Goal: Task Accomplishment & Management: Complete application form

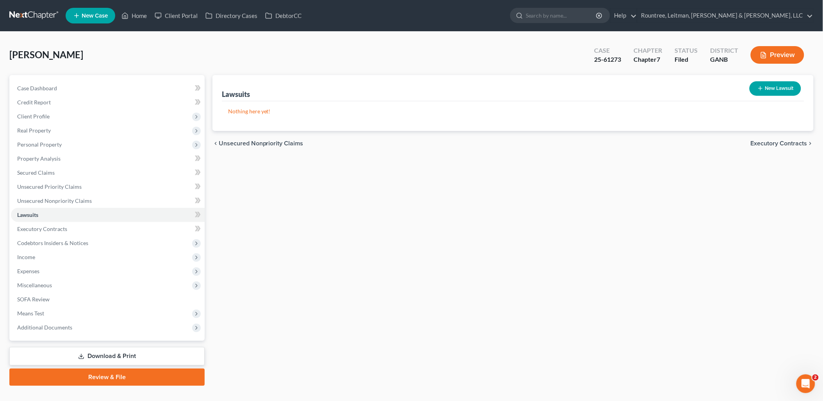
click at [409, 182] on div "Lawsuits New Lawsuit Nothing here yet! Court Name Date Filed Status Creditor Na…" at bounding box center [512, 230] width 609 height 310
click at [759, 90] on icon "button" at bounding box center [760, 88] width 6 height 6
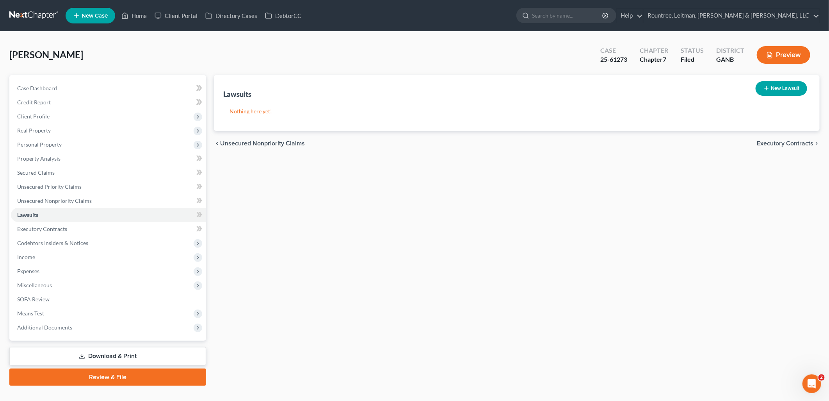
select select "0"
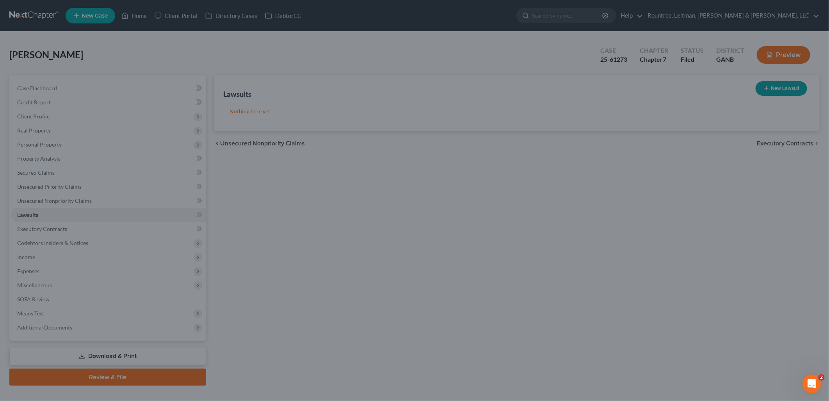
click at [291, 243] on div "New Lawsuit × Court name * State [US_STATE] AK AR AZ CA CO CT DE DC [GEOGRAPHIC…" at bounding box center [414, 200] width 829 height 401
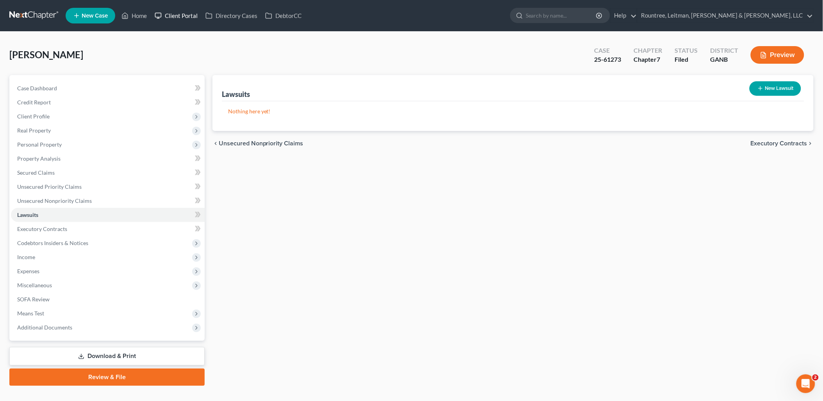
click at [168, 15] on link "Client Portal" at bounding box center [176, 16] width 51 height 14
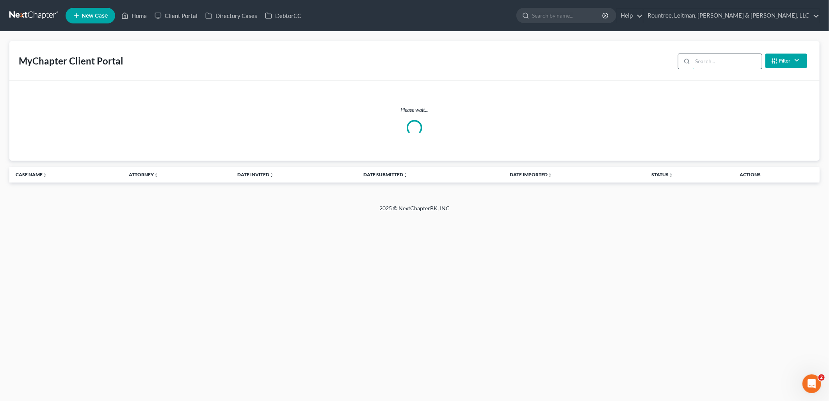
click at [720, 62] on input "search" at bounding box center [727, 61] width 69 height 15
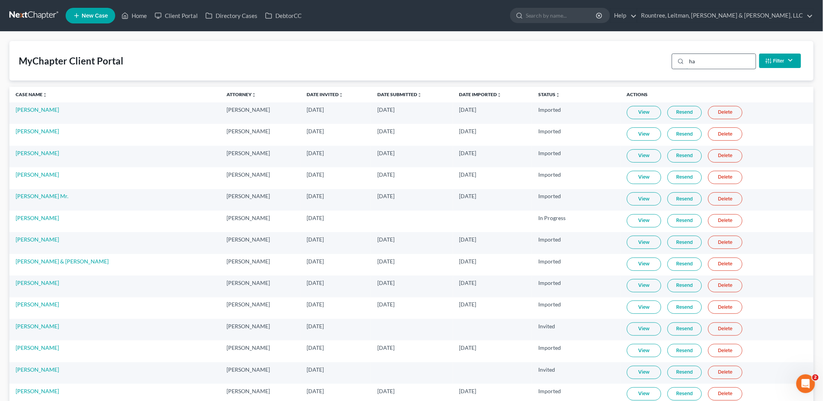
type input "h"
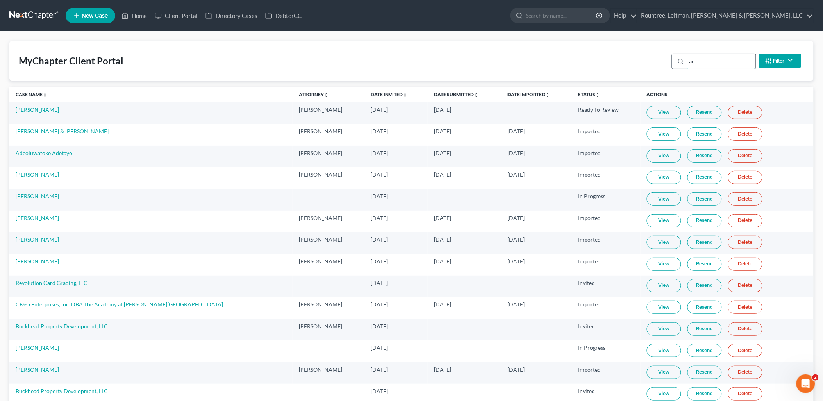
type input "a"
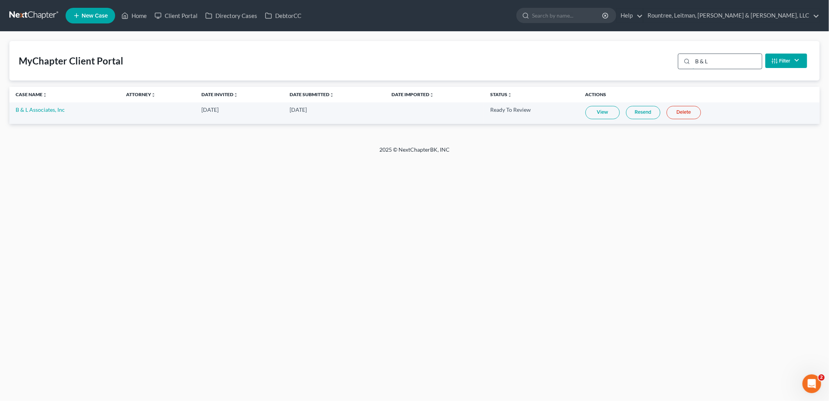
click at [716, 62] on input "B & L" at bounding box center [727, 61] width 69 height 15
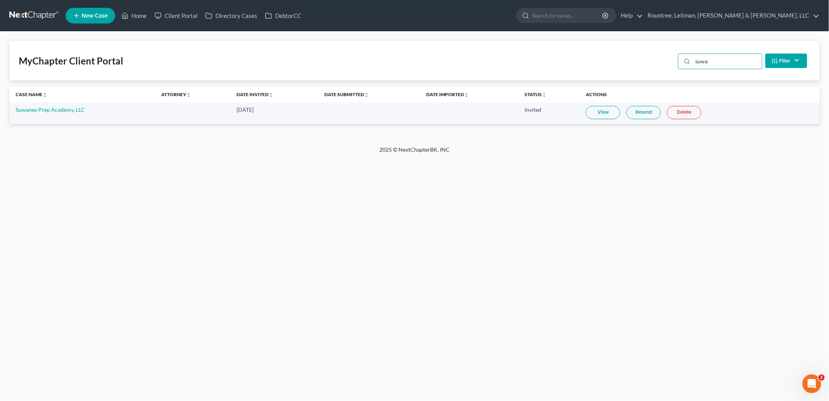
type input "suwa"
click at [732, 59] on input "suwa" at bounding box center [727, 61] width 69 height 15
type input "[PERSON_NAME]"
click at [620, 113] on link "Resend" at bounding box center [637, 112] width 34 height 13
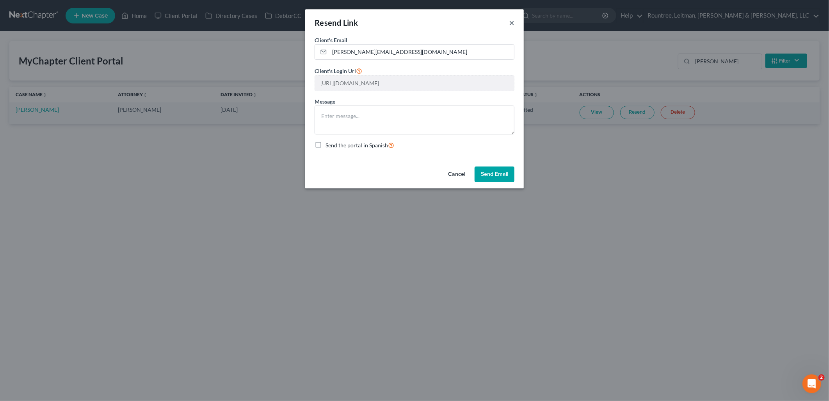
click at [512, 18] on button "×" at bounding box center [511, 22] width 5 height 9
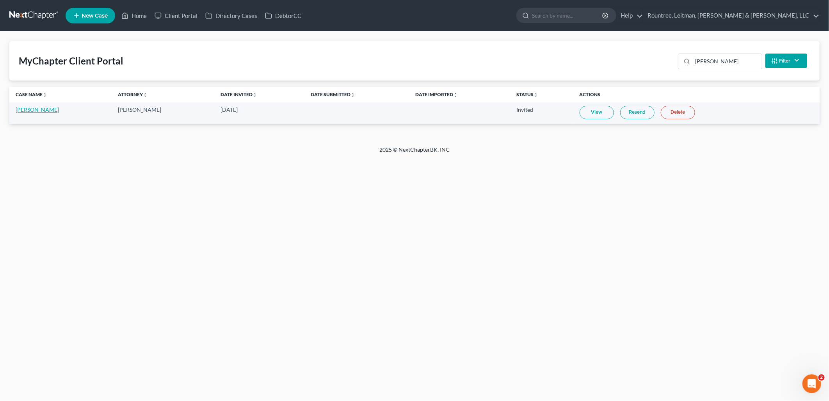
click at [44, 109] on link "[PERSON_NAME]" at bounding box center [37, 109] width 43 height 7
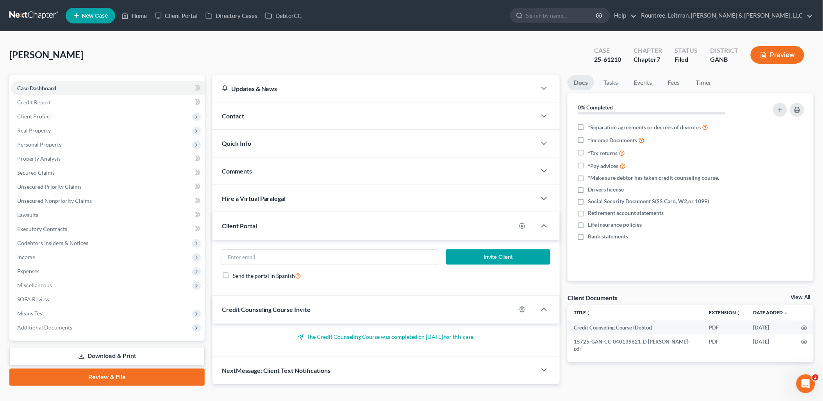
click at [299, 112] on div "Contact" at bounding box center [374, 115] width 324 height 27
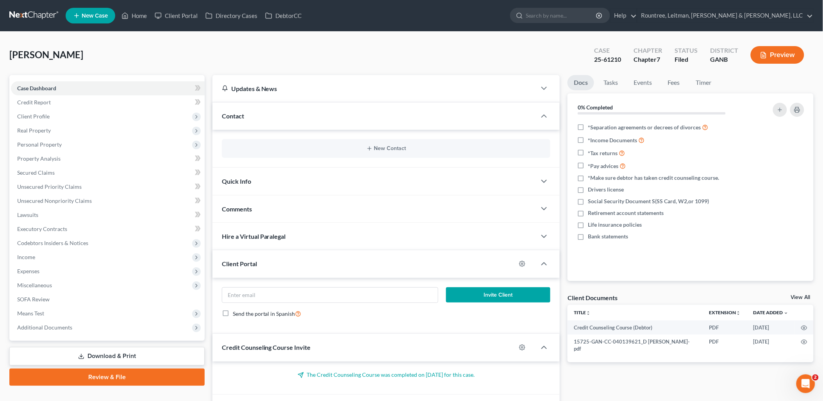
click at [299, 112] on div "Contact" at bounding box center [374, 115] width 324 height 27
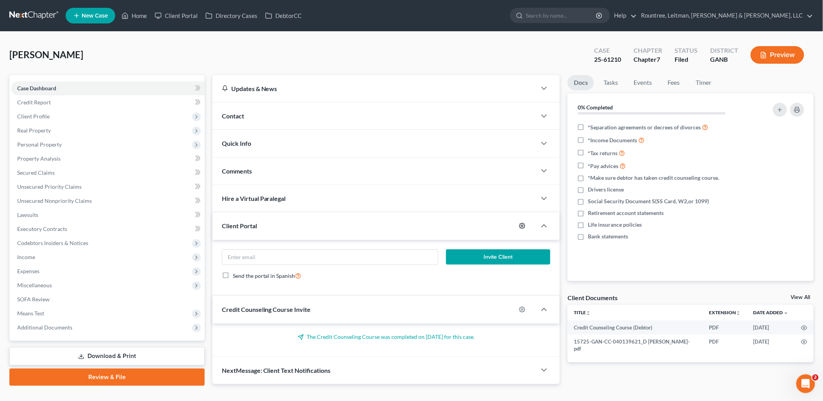
click at [520, 226] on icon "button" at bounding box center [522, 226] width 6 height 6
select select "0"
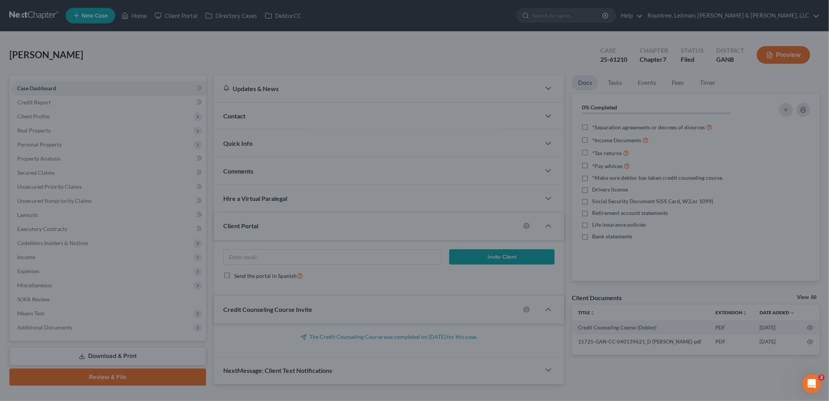
click at [459, 190] on div "MyChapter Settings for Tidwell, Dennis If you would like to add custom instruct…" at bounding box center [414, 200] width 829 height 401
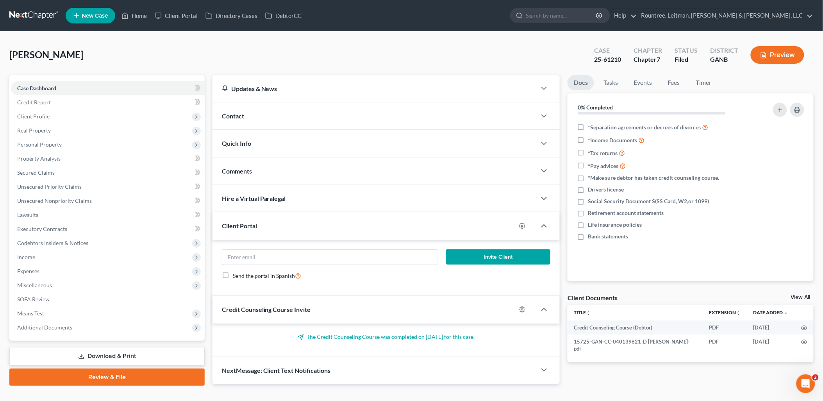
click at [332, 111] on div "Contact" at bounding box center [374, 115] width 324 height 27
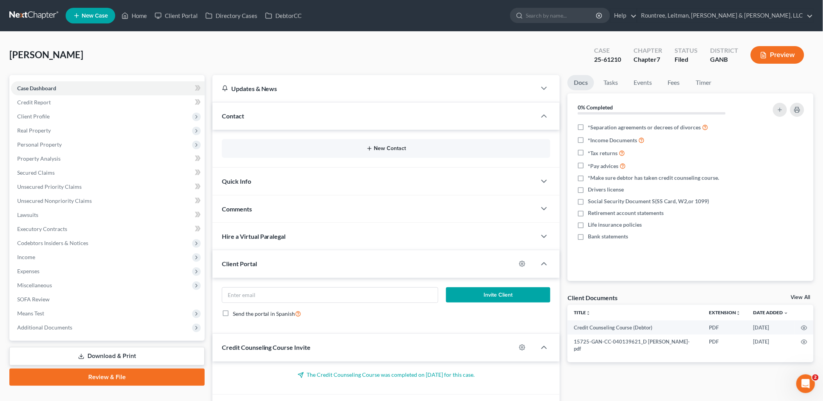
click at [372, 148] on button "New Contact" at bounding box center [386, 148] width 316 height 6
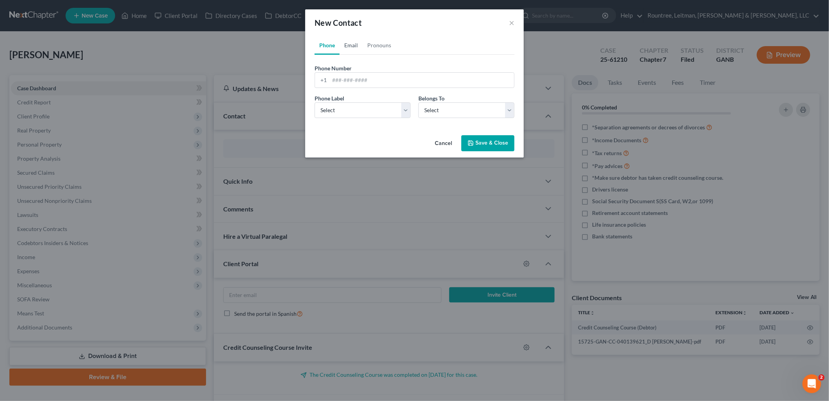
click at [344, 42] on link "Email" at bounding box center [351, 45] width 23 height 19
click at [473, 76] on input "Rockethouse Design & Build <dennistidwell@gmail.com>" at bounding box center [421, 80] width 185 height 15
type input "dennistidwell@gmail.com"
click at [388, 130] on div "Phone Email Pronouns Phone Number * +1 Ext. Phone Label * Select Mobile Home Wo…" at bounding box center [414, 84] width 219 height 96
click at [385, 108] on select "Select Home Work Other" at bounding box center [363, 110] width 96 height 16
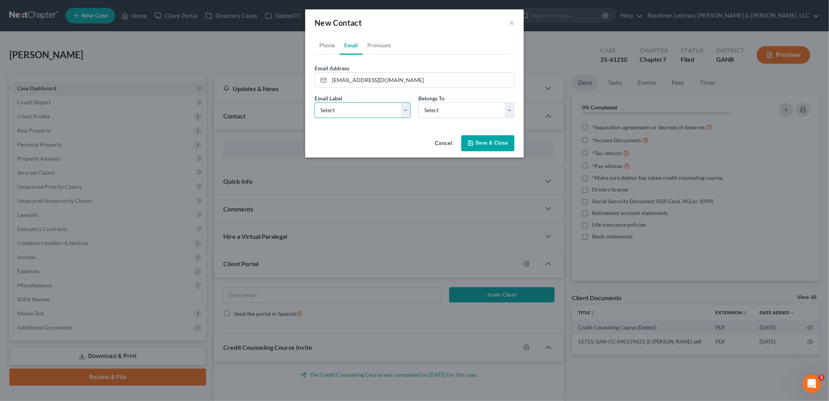
select select "0"
click at [315, 102] on select "Select Home Work Other" at bounding box center [363, 110] width 96 height 16
click at [438, 119] on div "Email Label Select Home Work Other Belongs To * Select Client Other" at bounding box center [415, 109] width 208 height 30
click at [442, 117] on select "Select Client Other" at bounding box center [466, 110] width 96 height 16
select select "0"
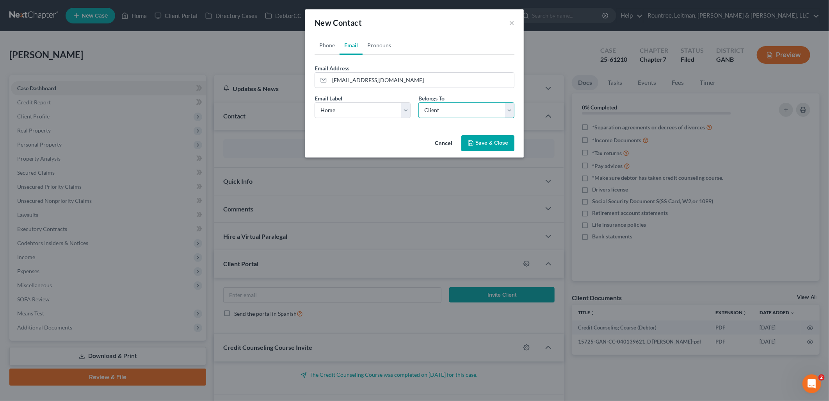
click at [418, 102] on select "Select Client Other" at bounding box center [466, 110] width 96 height 16
click at [484, 146] on button "Save & Close" at bounding box center [487, 143] width 53 height 16
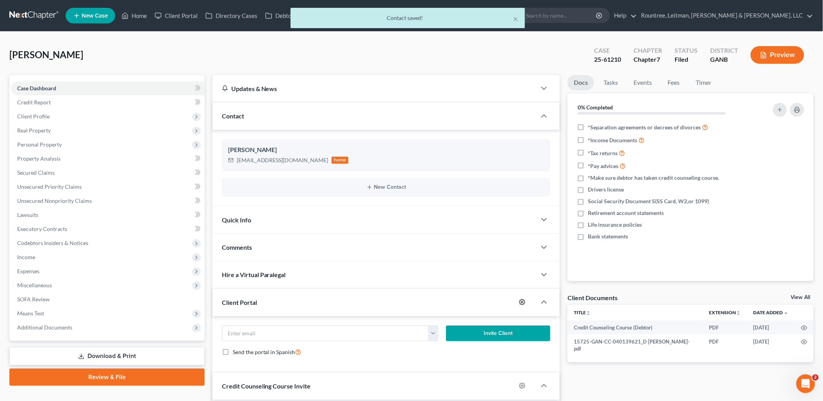
click at [520, 303] on icon "button" at bounding box center [522, 302] width 6 height 6
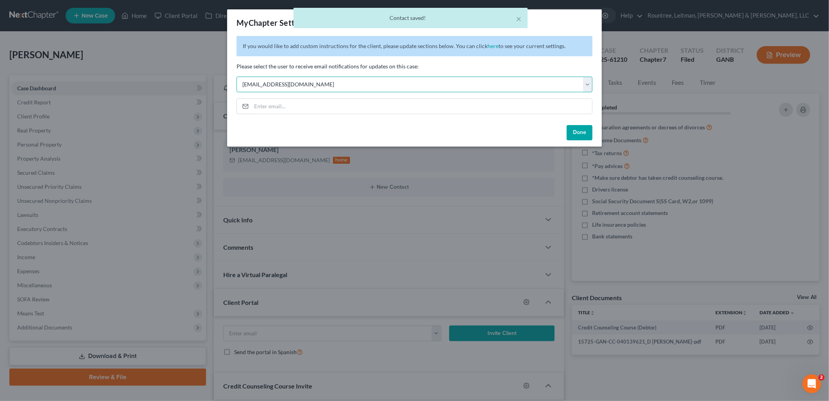
click at [373, 87] on select "Select wgeer@rlkglaw.com echilders@rlkglaw.com wrountree@rlkglaw.com emiller@rl…" at bounding box center [415, 85] width 356 height 16
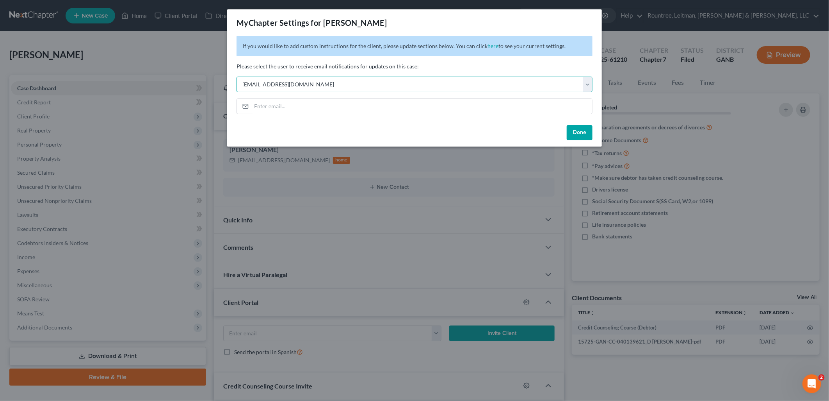
select select "5"
click at [237, 77] on select "Select wgeer@rlkglaw.com echilders@rlkglaw.com wrountree@rlkglaw.com emiller@rl…" at bounding box center [415, 85] width 356 height 16
click at [580, 133] on button "Done" at bounding box center [580, 133] width 26 height 16
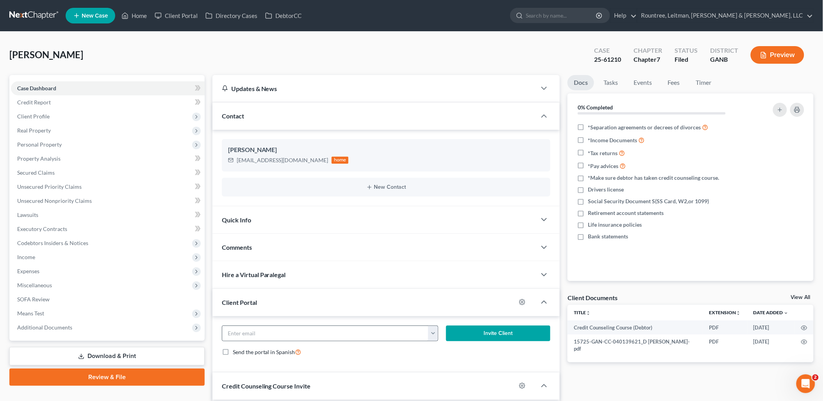
click at [431, 334] on button "button" at bounding box center [433, 333] width 10 height 15
click at [459, 353] on link "dennistidwell@gmail.com" at bounding box center [481, 350] width 107 height 13
type input "dennistidwell@gmail.com"
click at [484, 332] on button "Invite Client" at bounding box center [498, 333] width 104 height 16
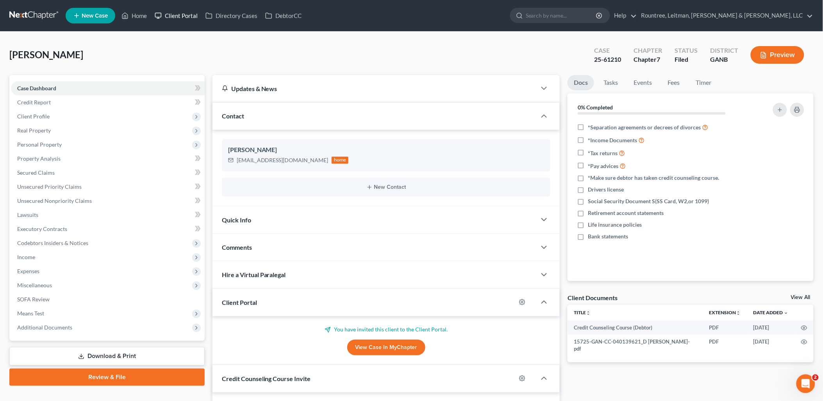
click at [188, 14] on link "Client Portal" at bounding box center [176, 16] width 51 height 14
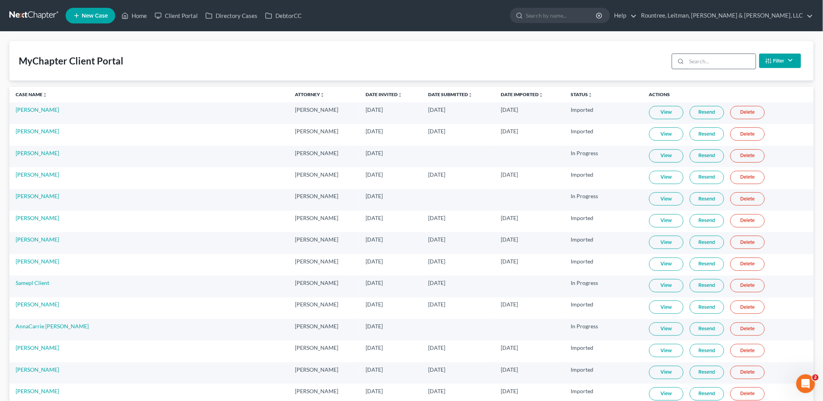
click at [705, 63] on input "search" at bounding box center [720, 61] width 69 height 15
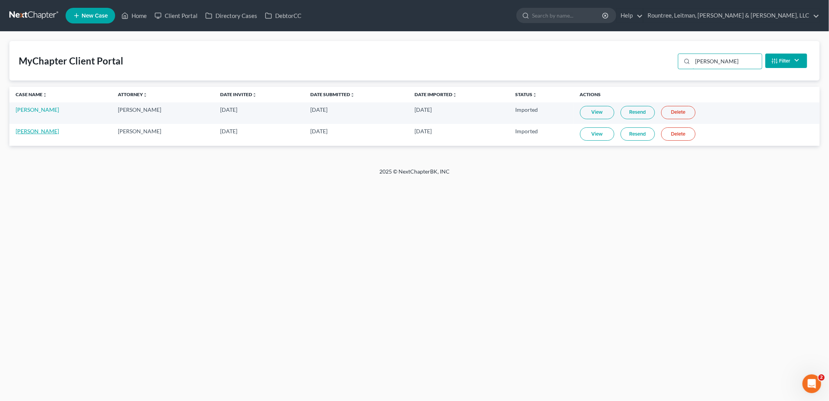
type input "malik"
click at [38, 128] on link "[PERSON_NAME]" at bounding box center [37, 131] width 43 height 7
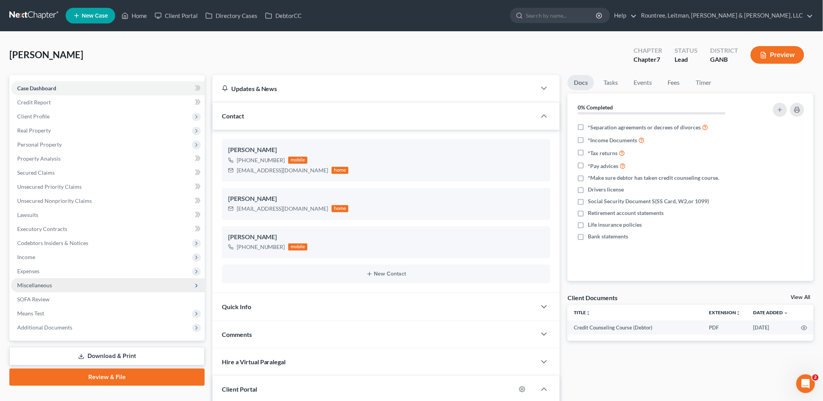
click at [53, 284] on span "Miscellaneous" at bounding box center [108, 285] width 194 height 14
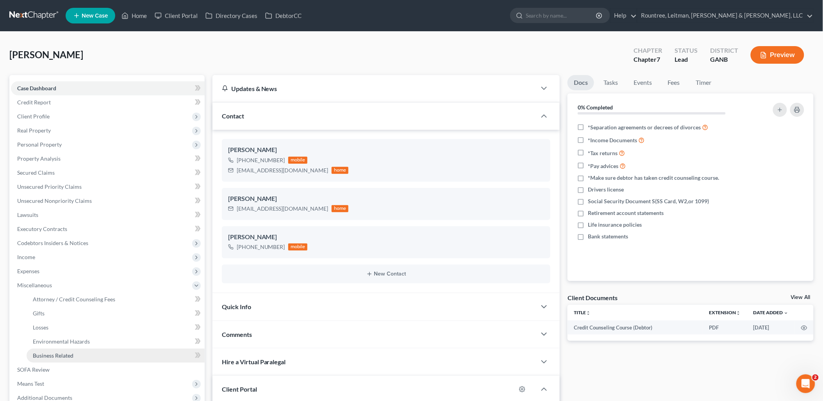
click at [57, 349] on link "Business Related" at bounding box center [116, 355] width 178 height 14
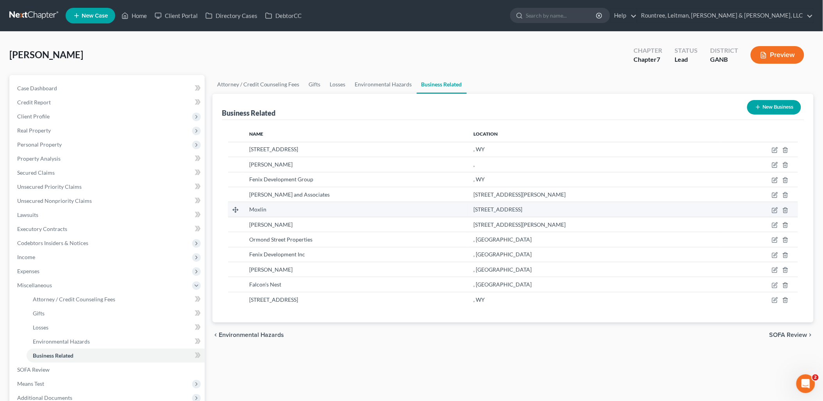
click at [770, 211] on td at bounding box center [758, 209] width 78 height 15
click at [774, 210] on icon "button" at bounding box center [775, 209] width 4 height 4
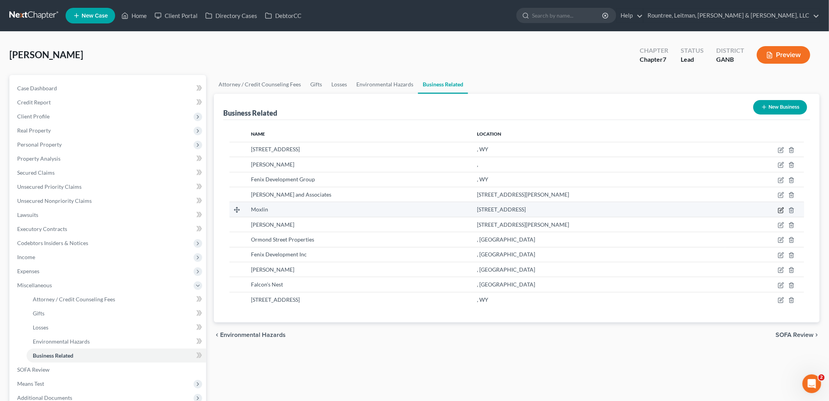
select select "member"
select select "10"
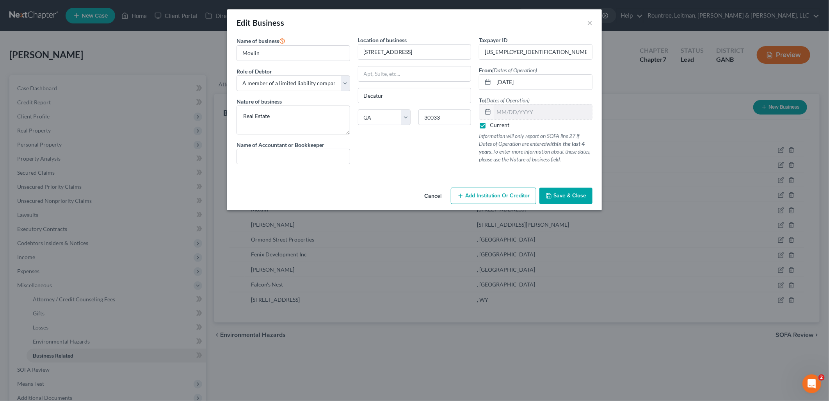
click at [433, 195] on button "Cancel" at bounding box center [433, 196] width 30 height 16
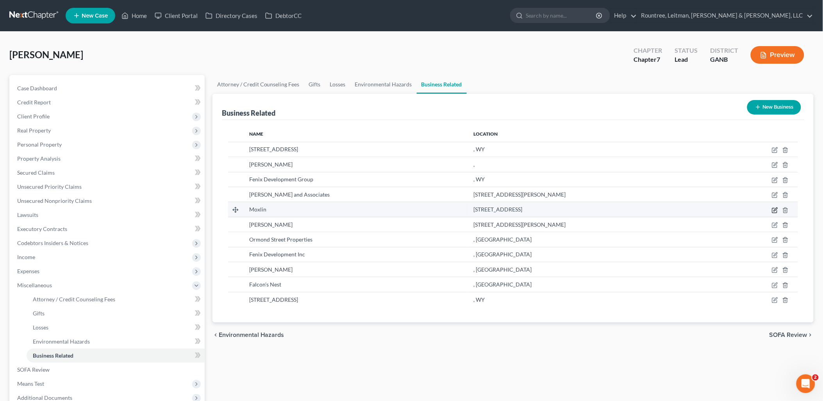
click at [776, 210] on icon "button" at bounding box center [774, 210] width 5 height 5
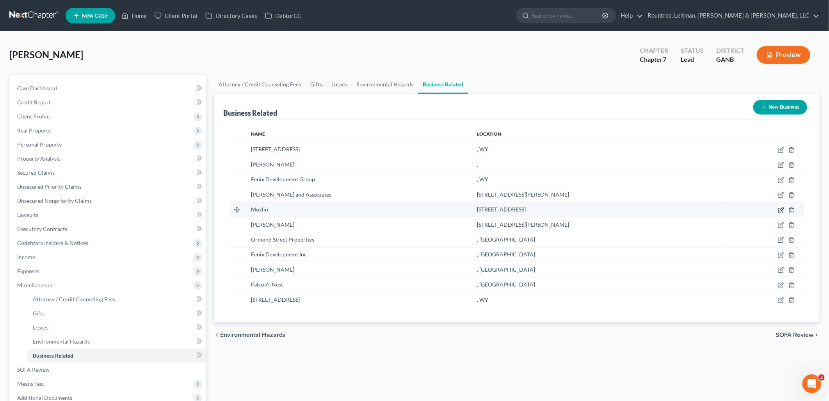
select select "member"
select select "10"
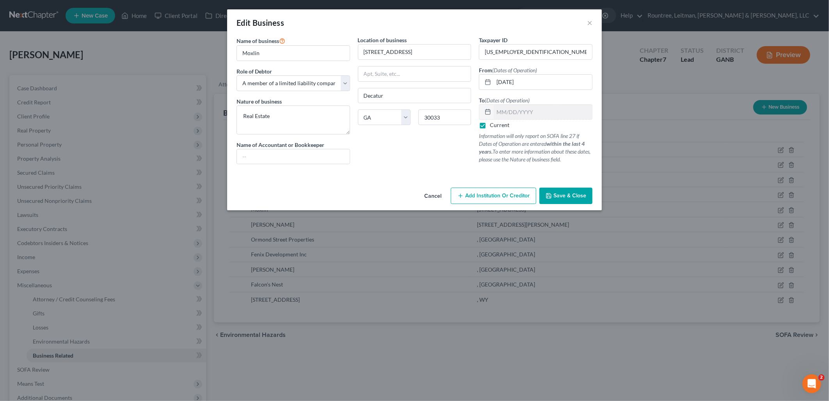
click at [438, 196] on button "Cancel" at bounding box center [433, 196] width 30 height 16
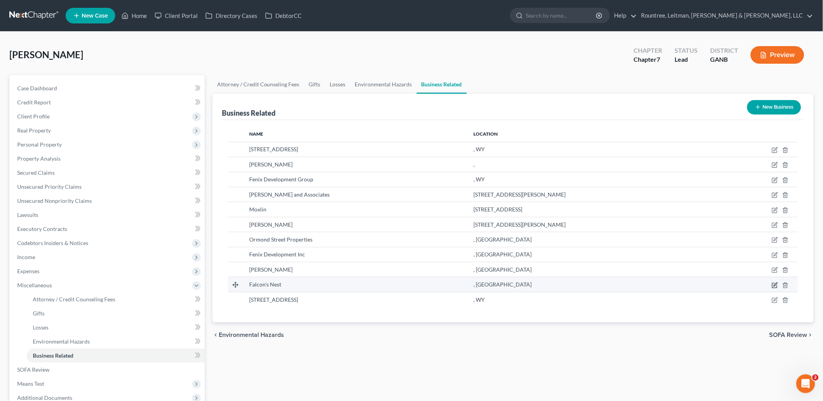
click at [775, 282] on icon "button" at bounding box center [774, 285] width 6 height 6
select select "sole_proprietor"
select select "10"
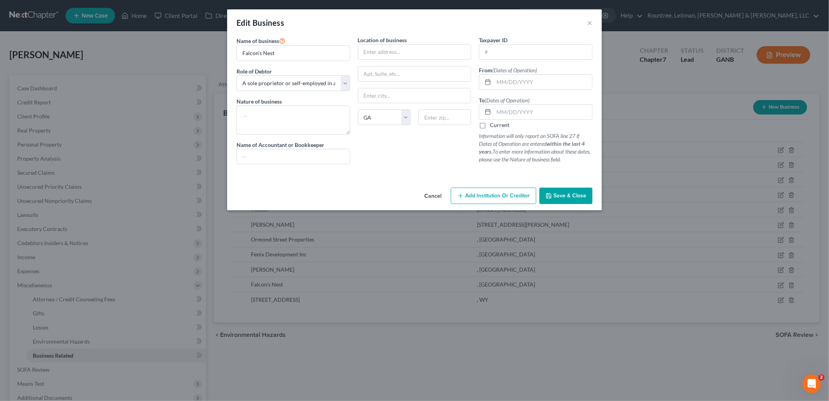
click at [427, 193] on button "Cancel" at bounding box center [433, 196] width 30 height 16
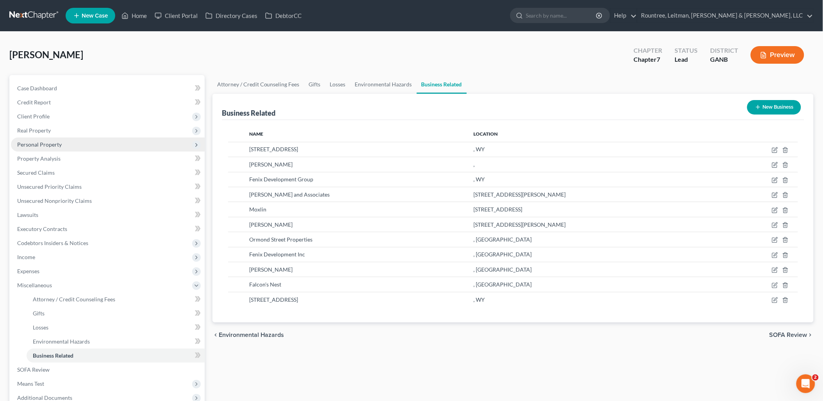
click at [66, 144] on span "Personal Property" at bounding box center [108, 144] width 194 height 14
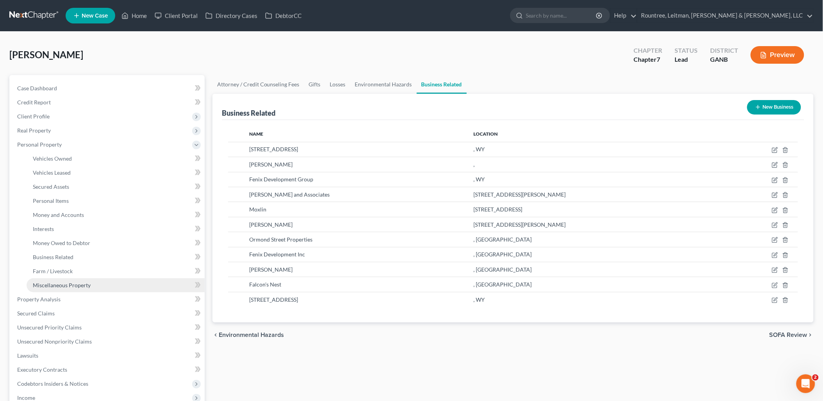
click at [81, 285] on span "Miscellaneous Property" at bounding box center [62, 284] width 58 height 7
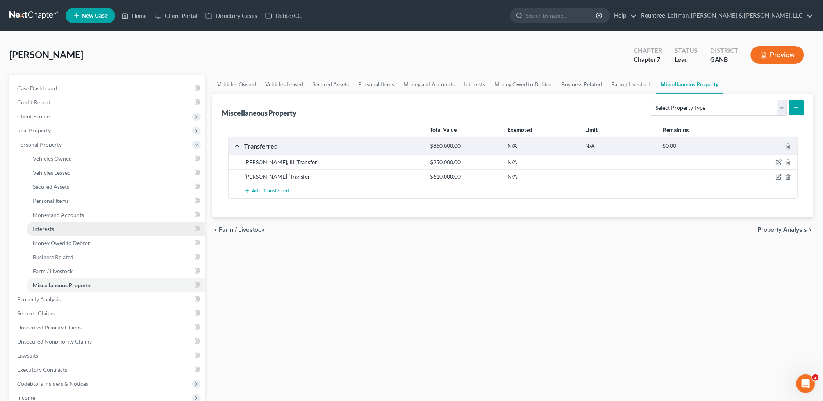
click at [71, 228] on link "Interests" at bounding box center [116, 229] width 178 height 14
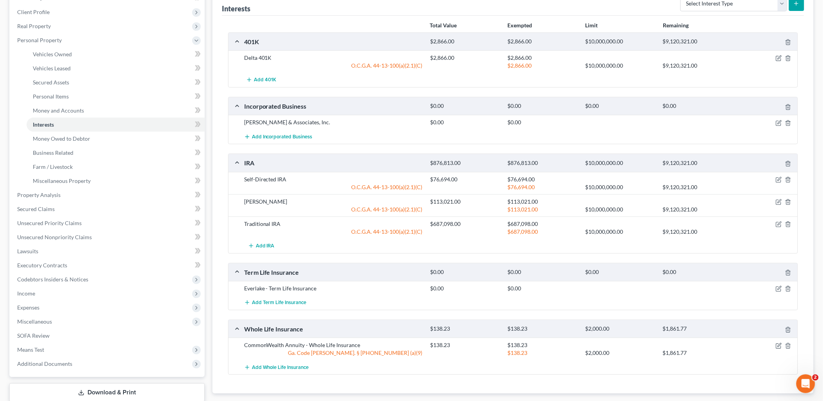
scroll to position [130, 0]
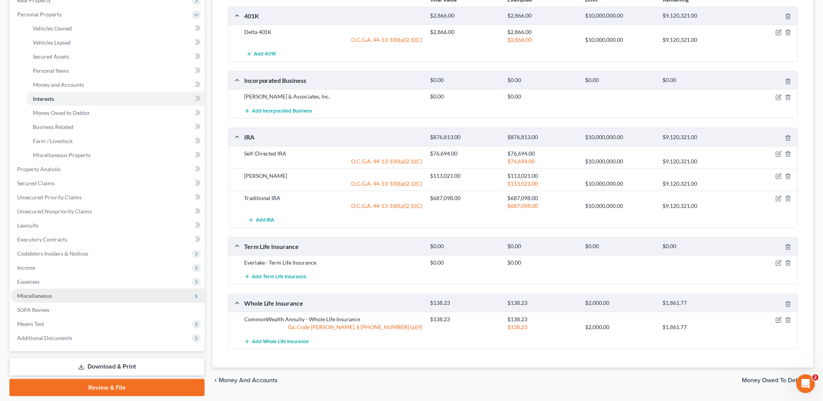
click at [90, 294] on span "Miscellaneous" at bounding box center [108, 295] width 194 height 14
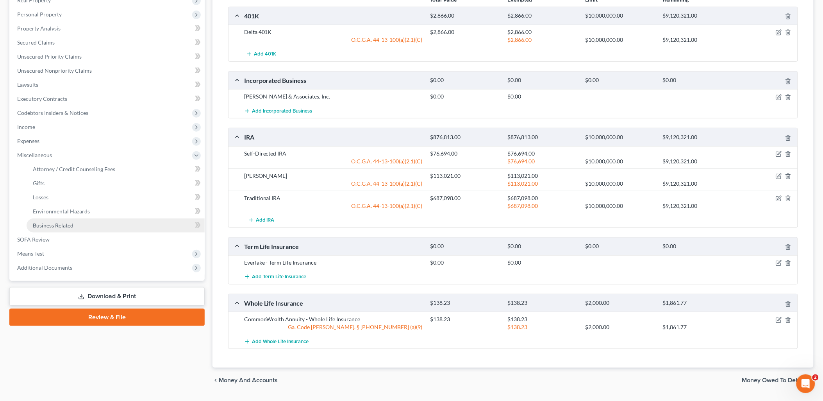
click at [67, 219] on link "Business Related" at bounding box center [116, 225] width 178 height 14
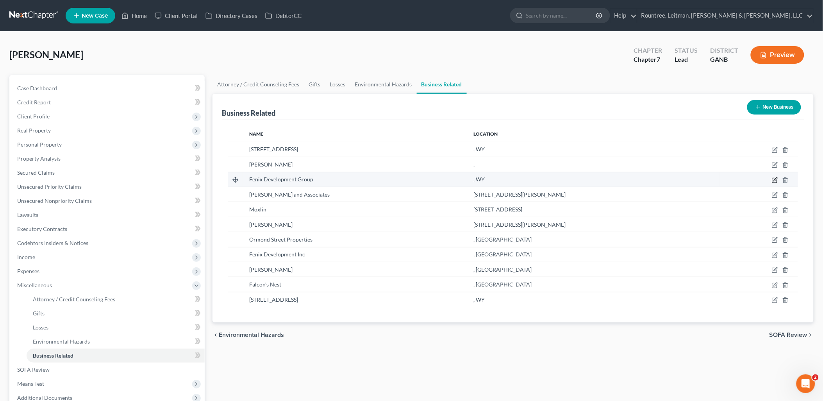
click at [771, 180] on icon "button" at bounding box center [774, 180] width 6 height 6
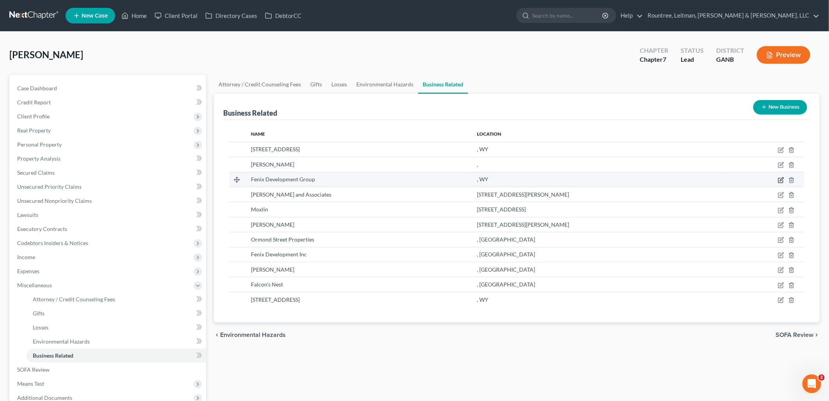
select select "sole_proprietor"
select select "53"
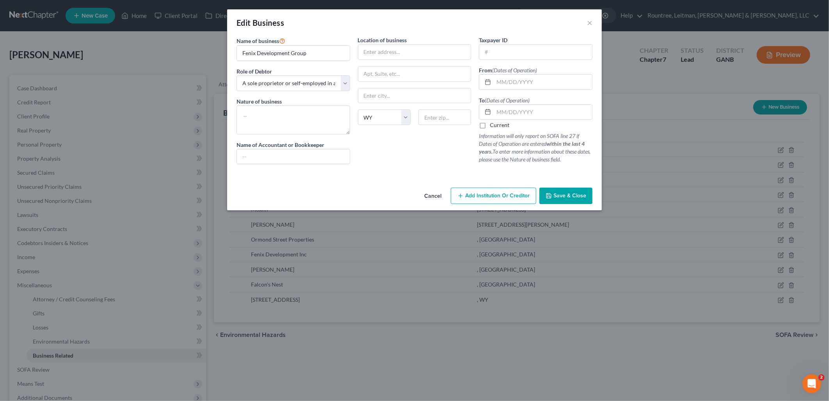
click at [428, 197] on button "Cancel" at bounding box center [433, 196] width 30 height 16
